Goal: Find specific page/section: Locate a particular part of the current website

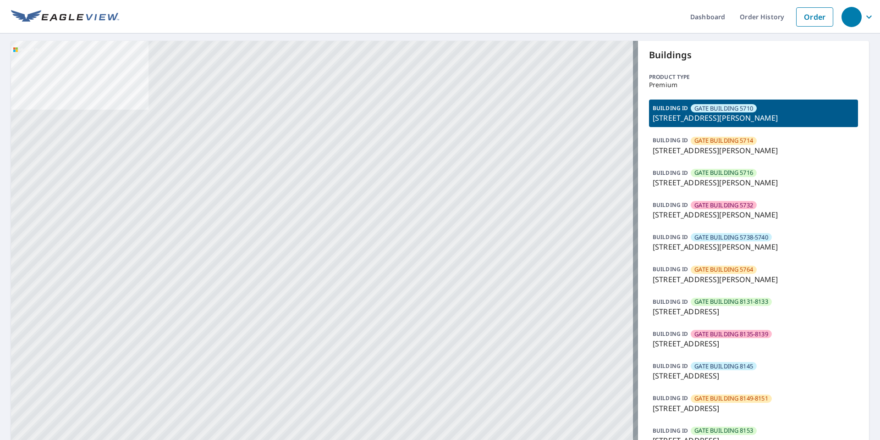
click at [727, 138] on span "GATE BUILDING 5714" at bounding box center [723, 140] width 59 height 9
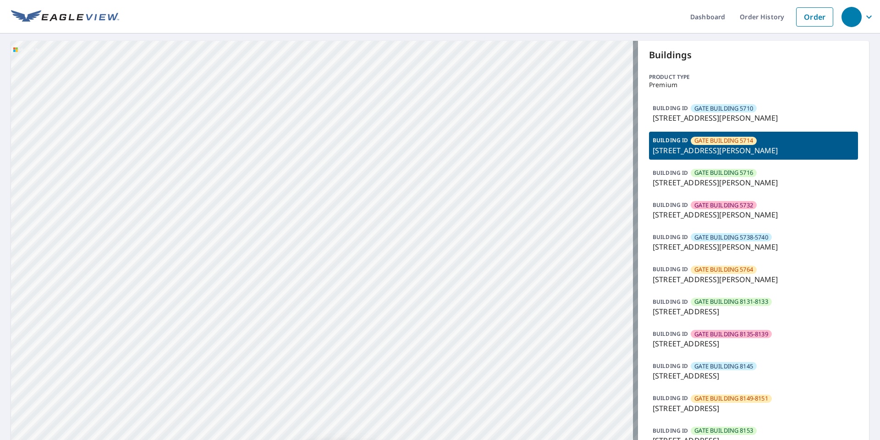
click at [727, 179] on p "[STREET_ADDRESS][PERSON_NAME]" at bounding box center [754, 182] width 202 height 11
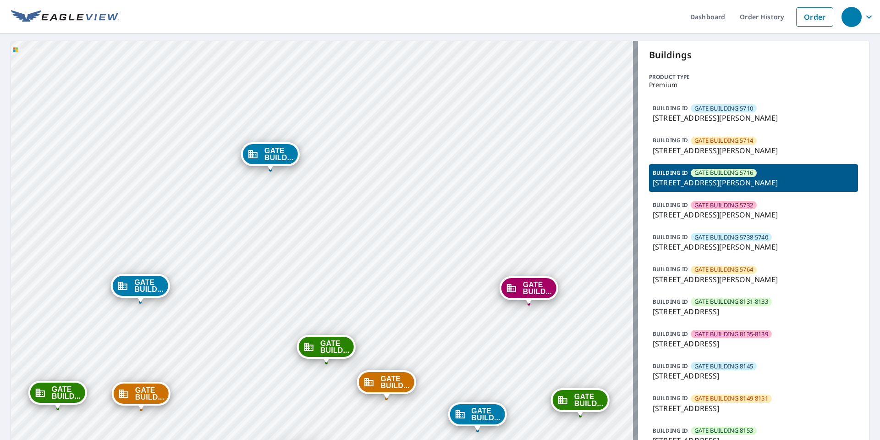
drag, startPoint x: 240, startPoint y: 244, endPoint x: 242, endPoint y: 226, distance: 19.0
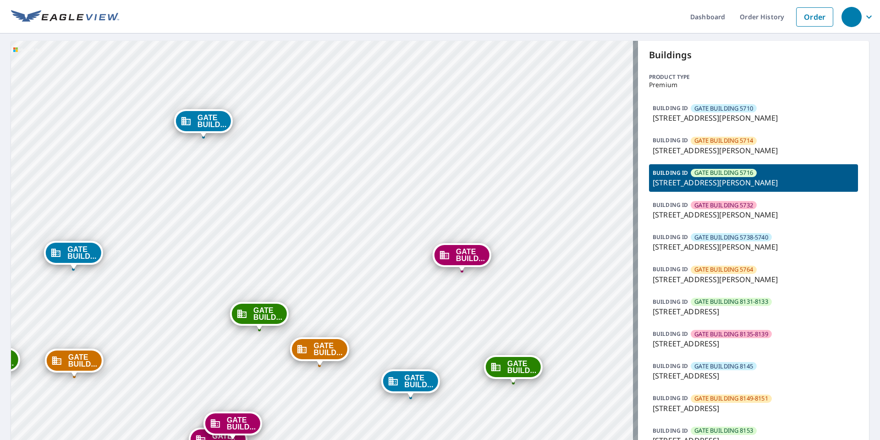
drag, startPoint x: 422, startPoint y: 278, endPoint x: 413, endPoint y: 278, distance: 8.7
drag, startPoint x: 243, startPoint y: 253, endPoint x: 277, endPoint y: 217, distance: 49.3
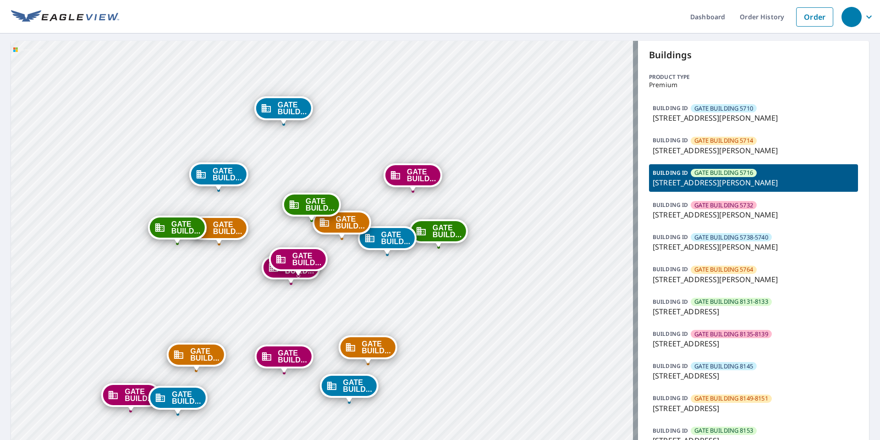
drag, startPoint x: 270, startPoint y: 237, endPoint x: 275, endPoint y: 232, distance: 6.8
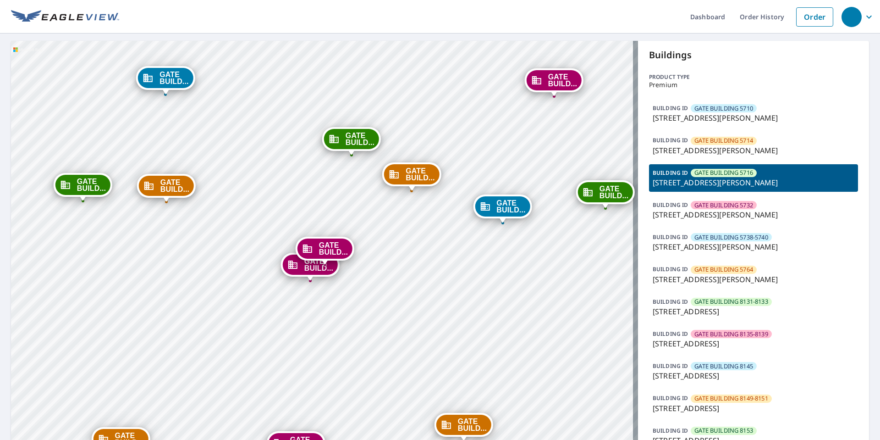
drag, startPoint x: 297, startPoint y: 262, endPoint x: 297, endPoint y: 193, distance: 68.3
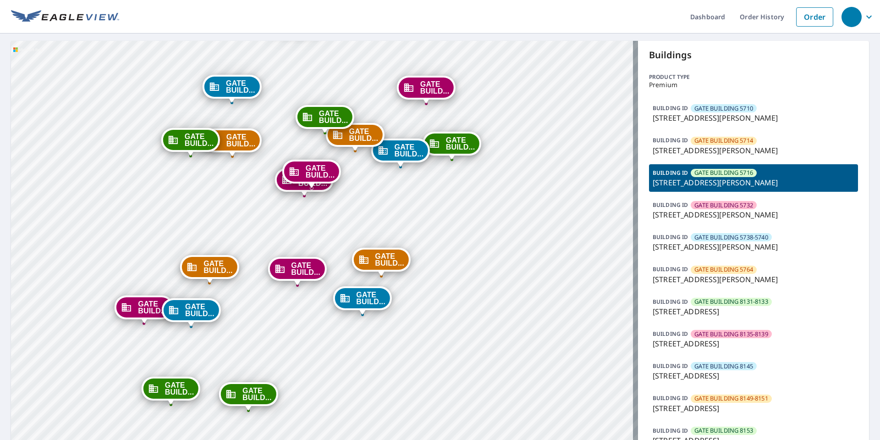
drag, startPoint x: 287, startPoint y: 199, endPoint x: 291, endPoint y: 146, distance: 53.3
click at [291, 167] on icon "Dropped pin, building GATE BUILDING 8275, Commercial property, 8275 Southwester…" at bounding box center [294, 171] width 9 height 8
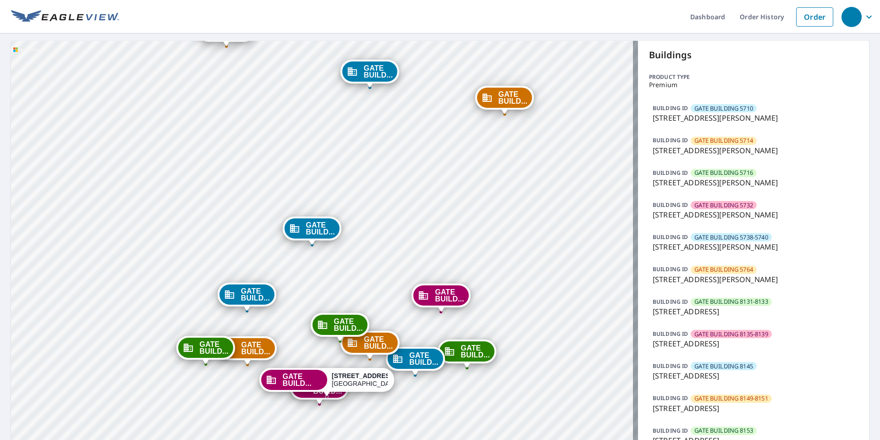
drag, startPoint x: 314, startPoint y: 228, endPoint x: 307, endPoint y: 187, distance: 42.4
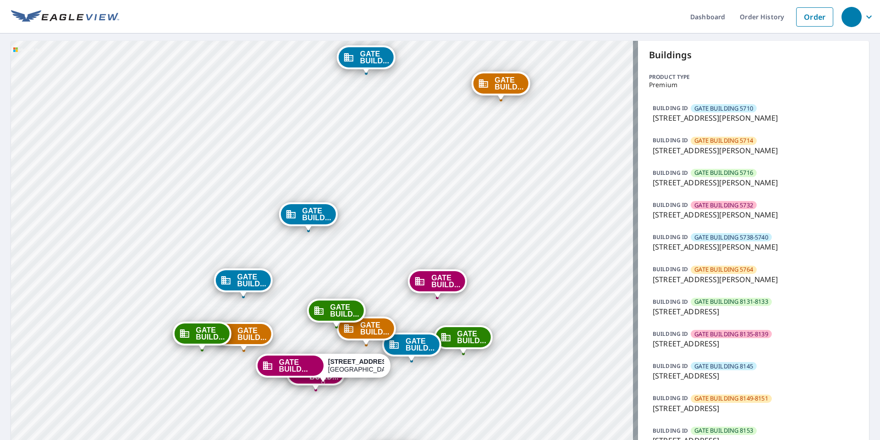
drag, startPoint x: 309, startPoint y: 237, endPoint x: 309, endPoint y: 223, distance: 14.7
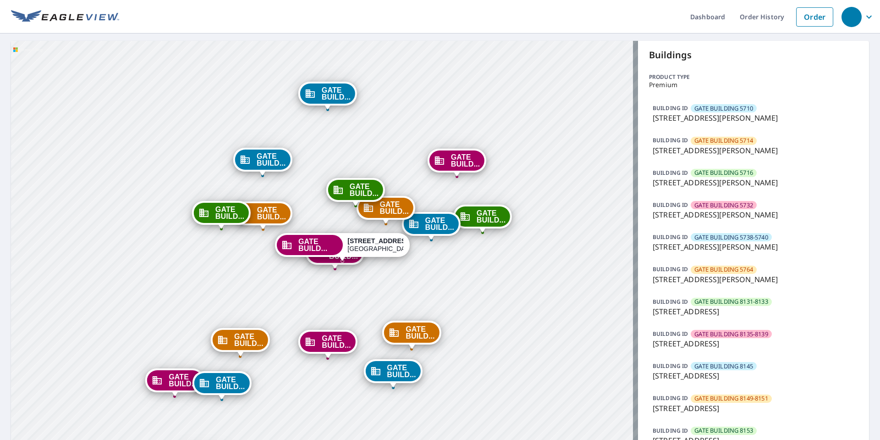
drag, startPoint x: 360, startPoint y: 269, endPoint x: 359, endPoint y: 257, distance: 12.0
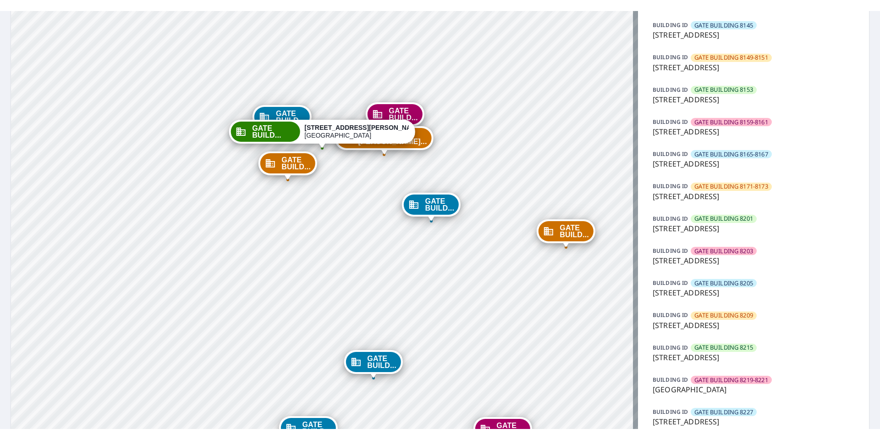
scroll to position [365, 0]
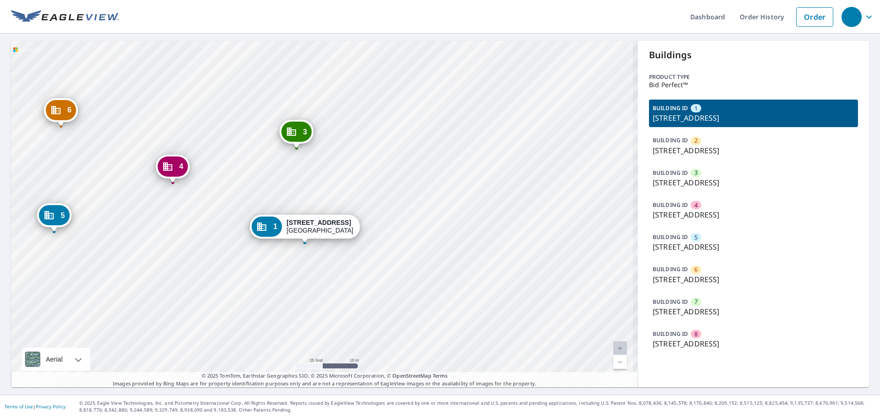
drag, startPoint x: 290, startPoint y: 208, endPoint x: 347, endPoint y: 193, distance: 59.0
click at [347, 193] on div "2 10202 Challenger 7 Drive Jacinto City, TX 77029 3 10202 Challenger 7 Drive Ja…" at bounding box center [324, 214] width 627 height 346
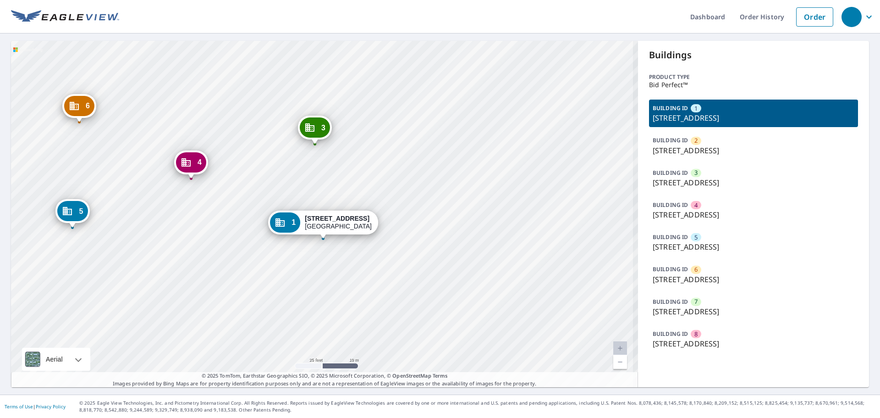
drag, startPoint x: 300, startPoint y: 153, endPoint x: 312, endPoint y: 150, distance: 12.1
click at [330, 152] on div "2 10202 Challenger 7 Drive Jacinto City, TX 77029 3 10202 Challenger 7 Drive Ja…" at bounding box center [324, 214] width 627 height 346
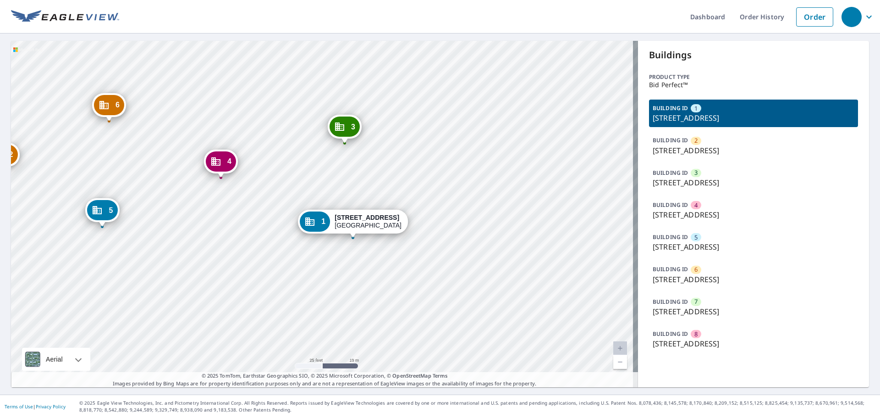
drag, startPoint x: 288, startPoint y: 144, endPoint x: 350, endPoint y: 147, distance: 61.5
click at [349, 148] on div "2 10202 Challenger 7 Drive Jacinto City, TX 77029 3 10202 Challenger 7 Drive Ja…" at bounding box center [324, 214] width 627 height 346
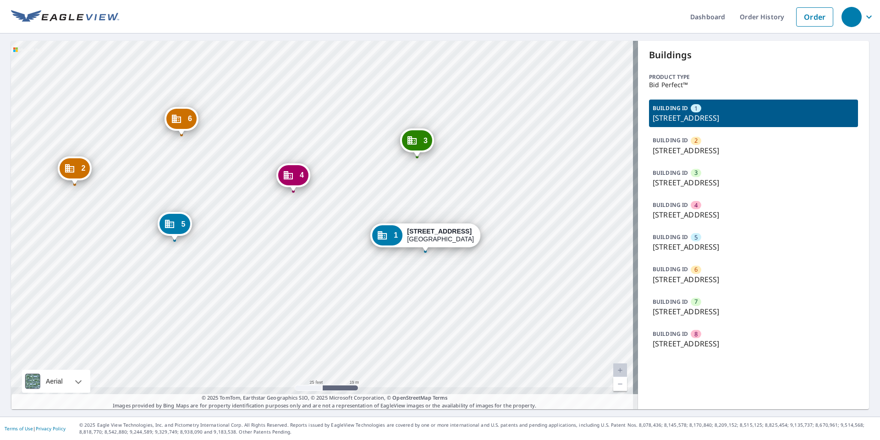
click at [744, 247] on p "10202 Challenger 7 Drive, Jacinto City, TX, 77029" at bounding box center [754, 246] width 202 height 11
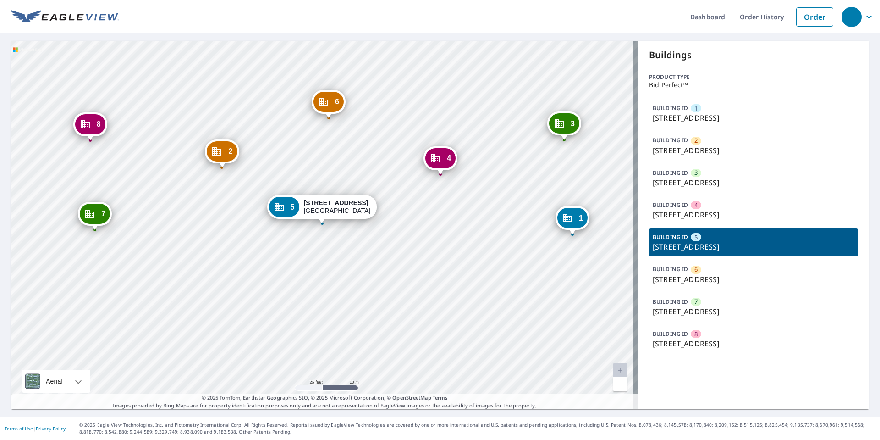
drag, startPoint x: 650, startPoint y: 150, endPoint x: 777, endPoint y: 148, distance: 127.9
click at [777, 148] on p "10202 Challenger 7 Drive, Jacinto City, TX, 77029" at bounding box center [754, 150] width 202 height 11
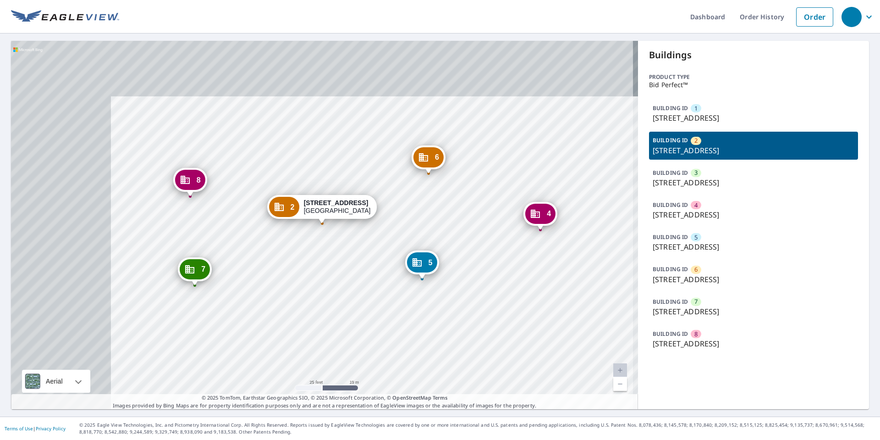
copy p "10202 Challenger 7 Drive, Jacinto City"
